Goal: Information Seeking & Learning: Find specific fact

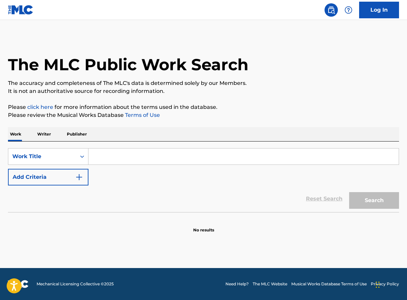
click at [48, 134] on p "Writer" at bounding box center [44, 134] width 18 height 14
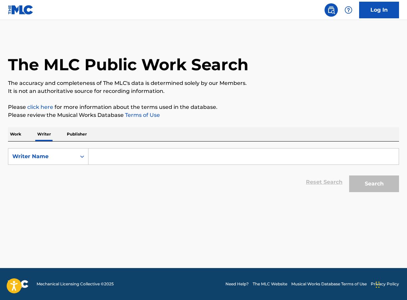
click at [107, 157] on input "Search Form" at bounding box center [244, 156] width 311 height 16
paste input "[PERSON_NAME]"
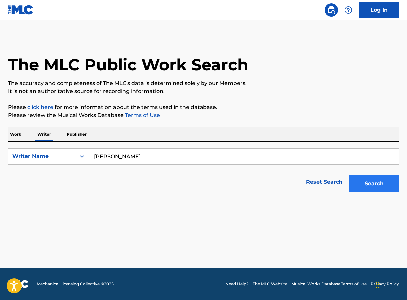
type input "[PERSON_NAME]"
click at [371, 182] on button "Search" at bounding box center [374, 183] width 50 height 17
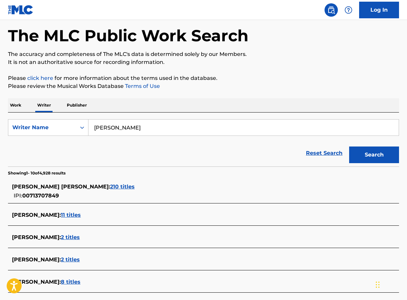
scroll to position [30, 0]
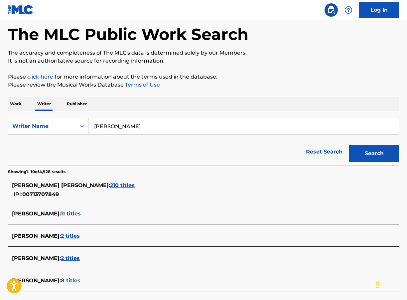
click at [81, 213] on span "11 titles" at bounding box center [71, 213] width 20 height 6
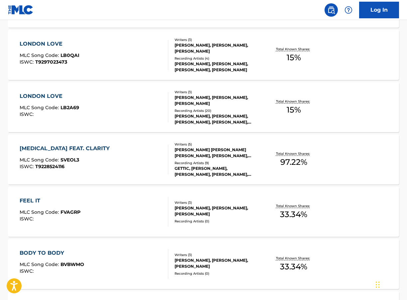
scroll to position [250, 0]
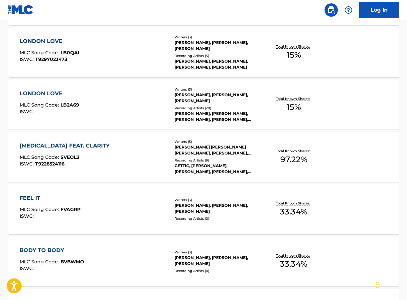
click at [201, 208] on div "[PERSON_NAME], [PERSON_NAME], [PERSON_NAME]" at bounding box center [218, 208] width 87 height 12
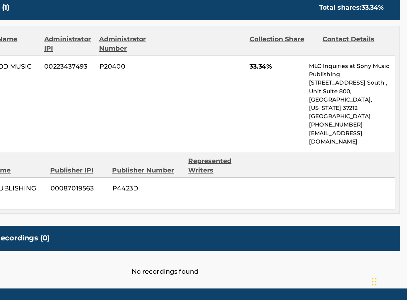
scroll to position [280, 0]
